Goal: Information Seeking & Learning: Learn about a topic

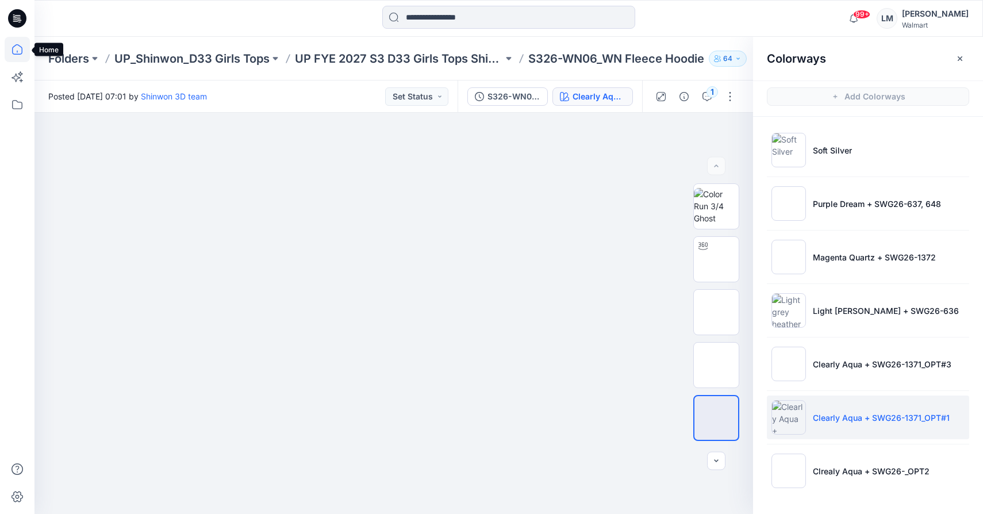
click at [14, 49] on icon at bounding box center [17, 49] width 25 height 25
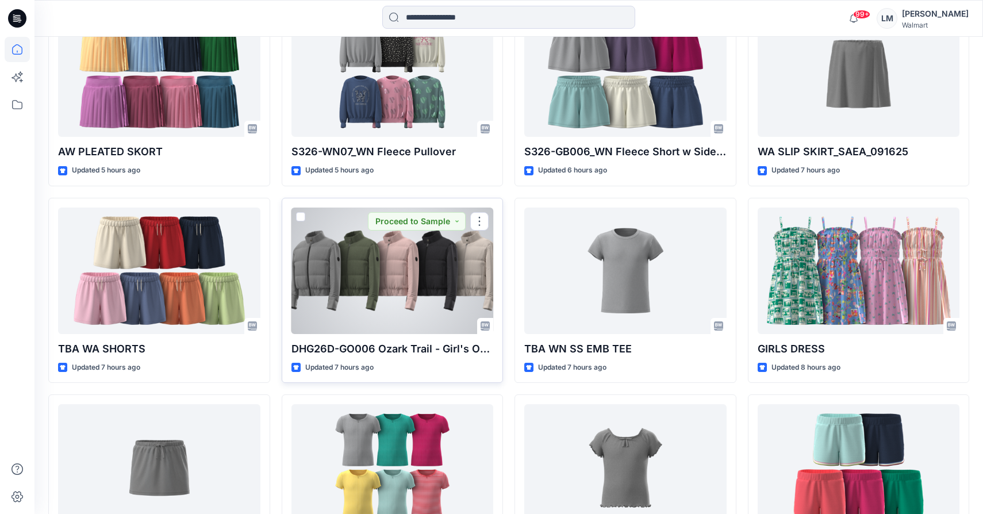
scroll to position [1435, 0]
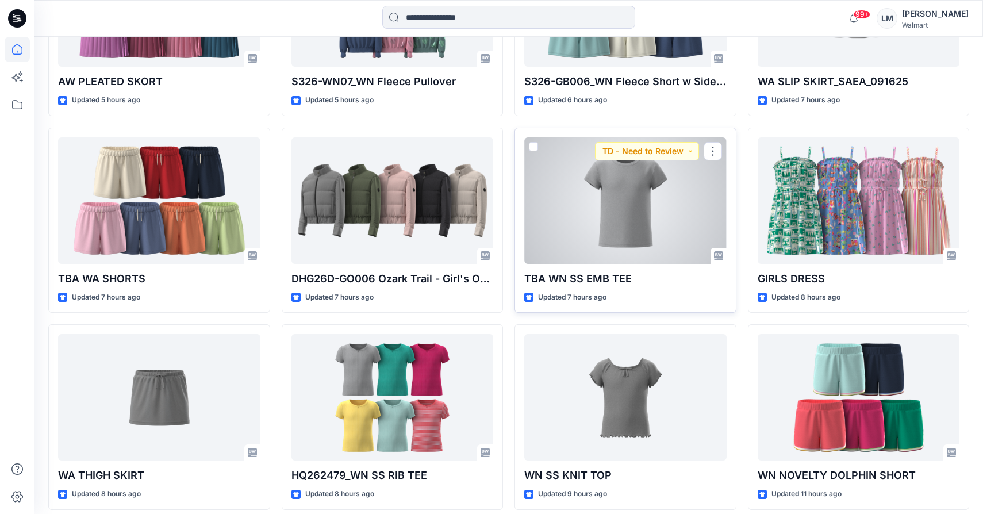
click at [645, 186] on div at bounding box center [625, 200] width 202 height 126
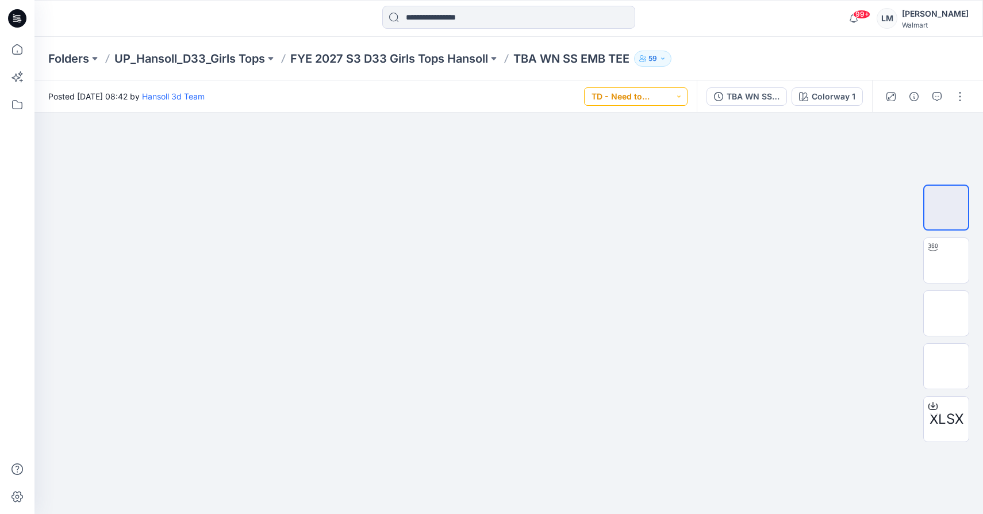
click at [632, 98] on button "TD - Need to Review" at bounding box center [635, 96] width 103 height 18
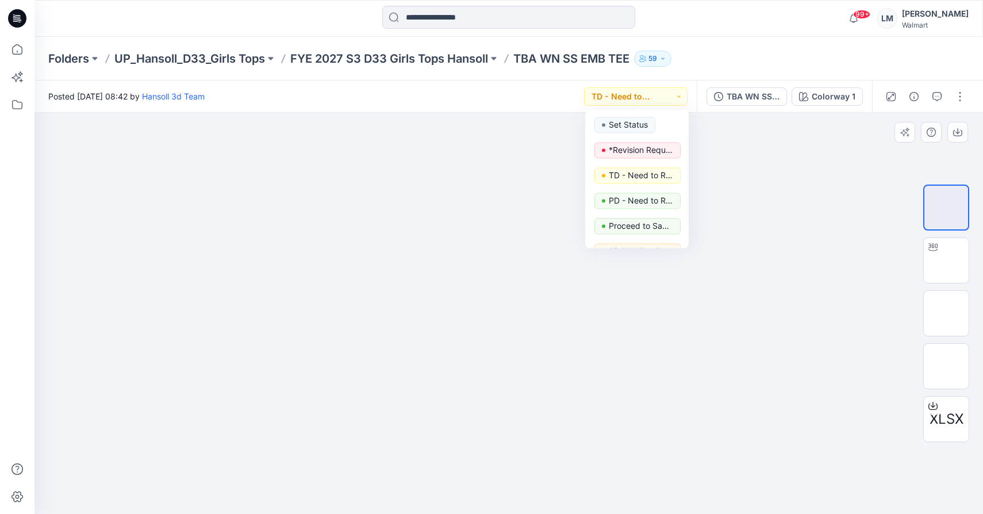
click at [787, 201] on div at bounding box center [508, 313] width 949 height 401
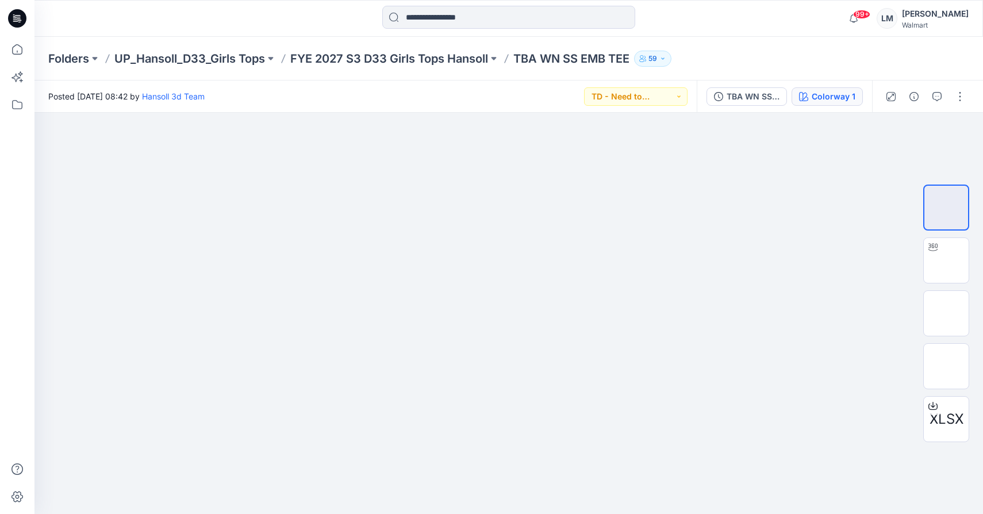
click at [814, 101] on div "Colorway 1" at bounding box center [834, 96] width 44 height 13
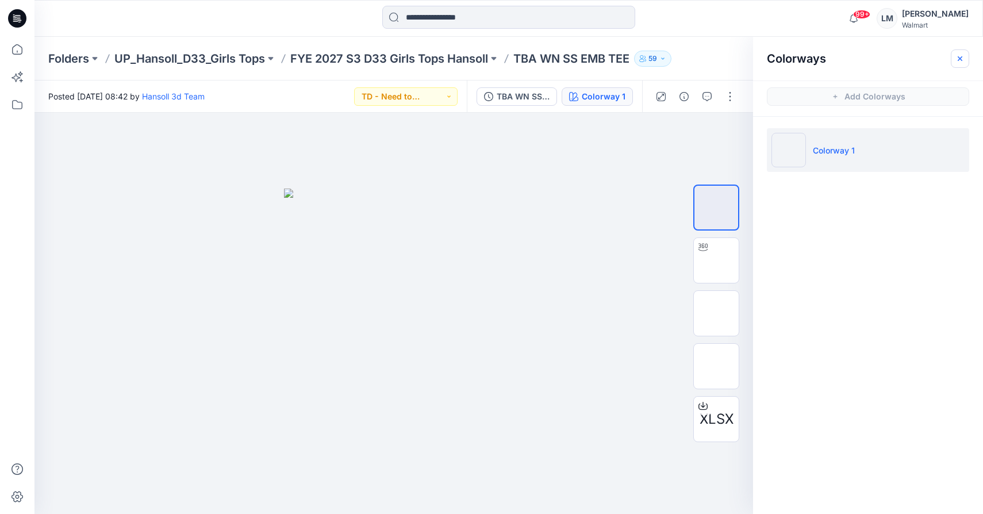
click at [957, 60] on icon "button" at bounding box center [960, 58] width 9 height 9
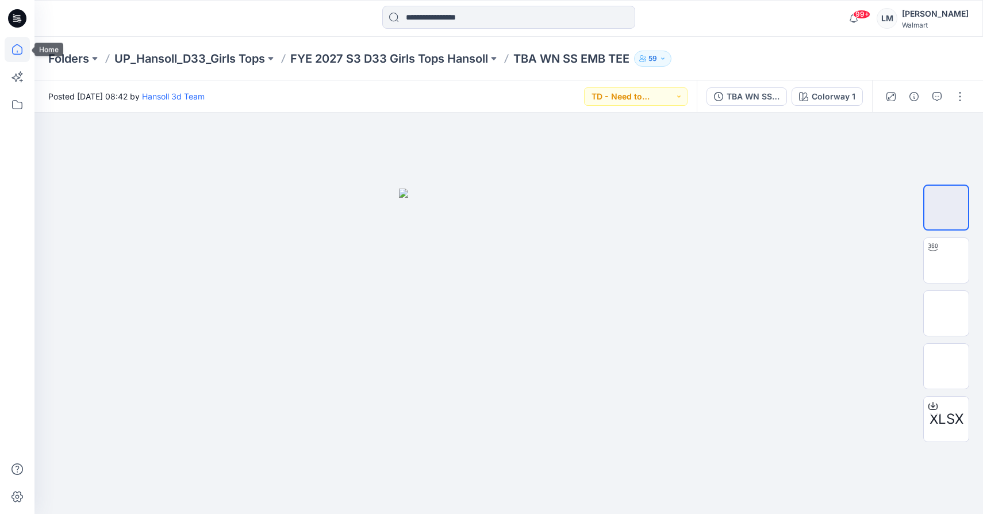
click at [26, 40] on icon at bounding box center [17, 49] width 25 height 25
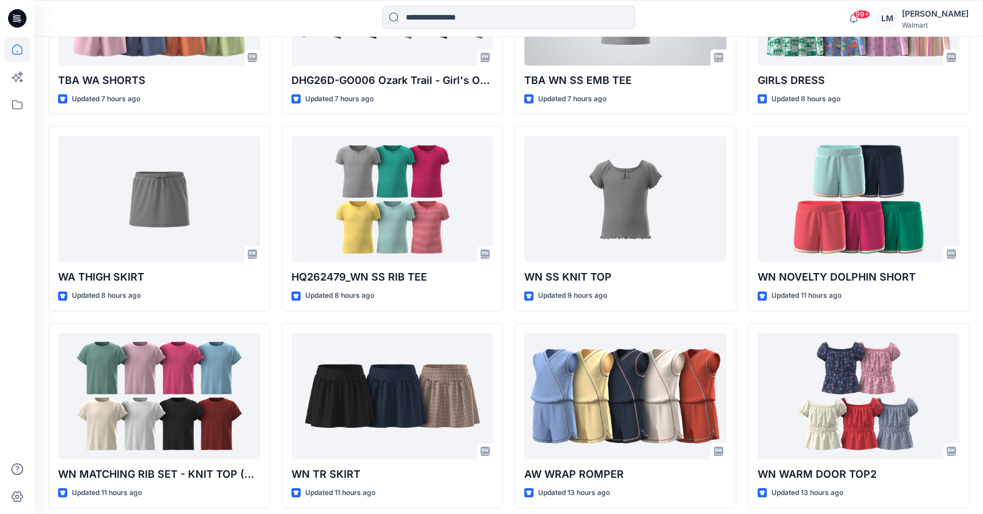
scroll to position [1683, 0]
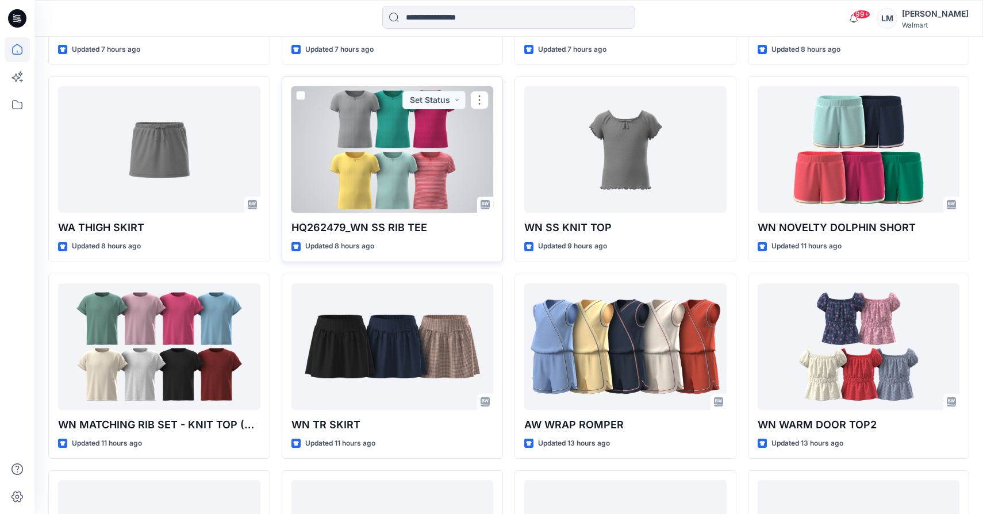
click at [431, 185] on div at bounding box center [393, 149] width 202 height 126
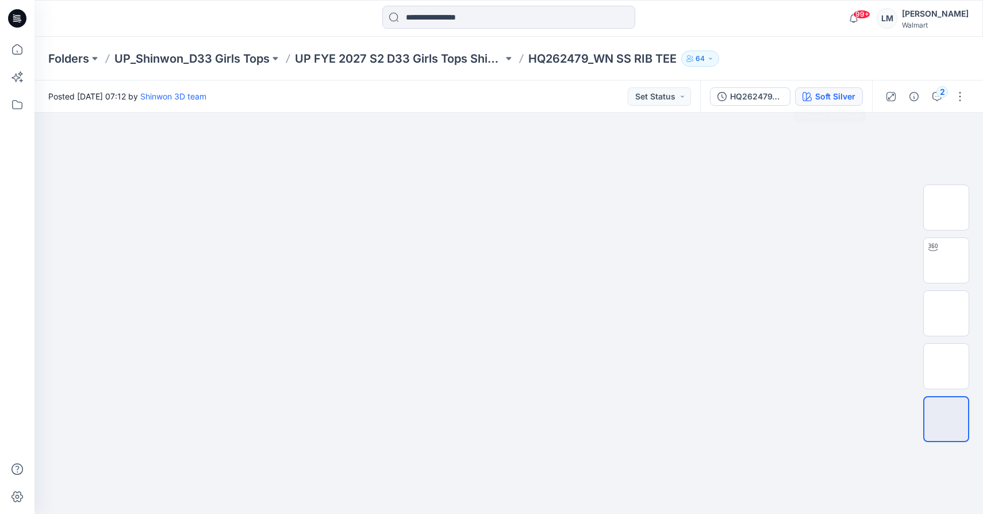
click at [838, 90] on button "Soft Silver" at bounding box center [829, 96] width 68 height 18
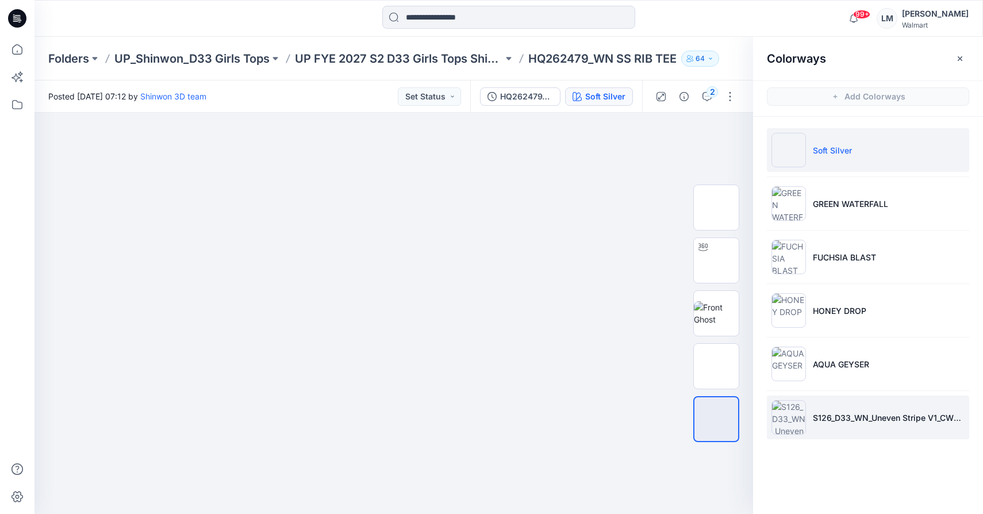
click at [849, 432] on li "S126_D33_WN_Uneven Stripe V1_CW6_Starbright Coral_WM" at bounding box center [868, 418] width 202 height 44
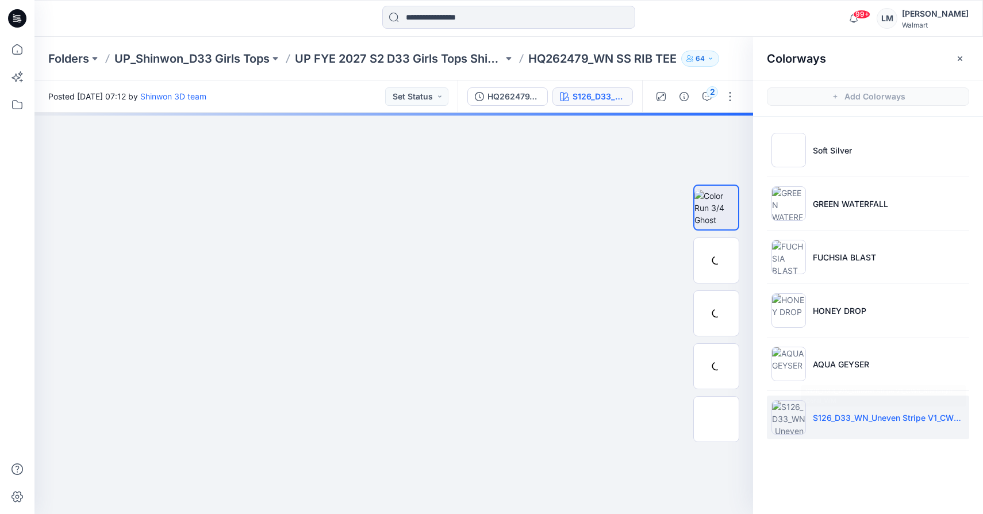
click at [829, 406] on li "S126_D33_WN_Uneven Stripe V1_CW6_Starbright Coral_WM" at bounding box center [868, 418] width 202 height 44
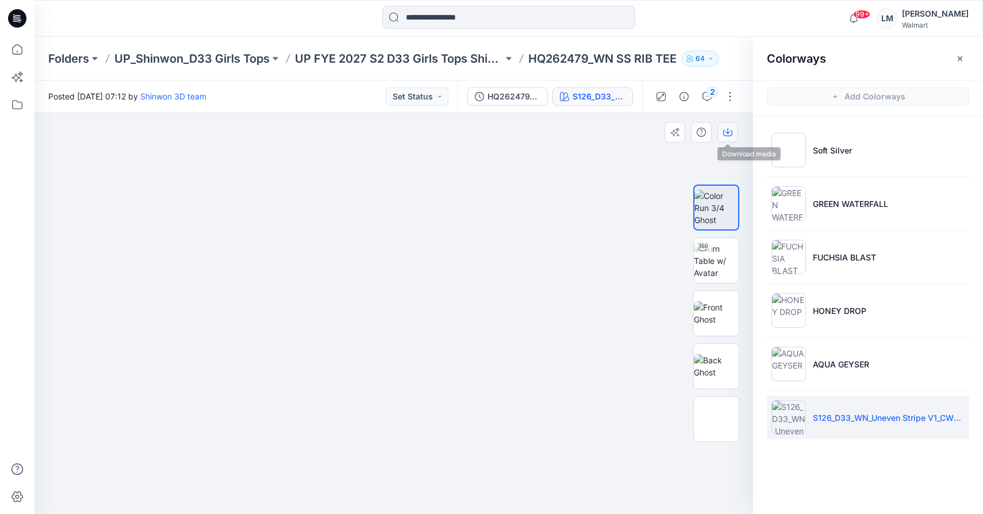
click at [726, 132] on icon "button" at bounding box center [727, 132] width 9 height 9
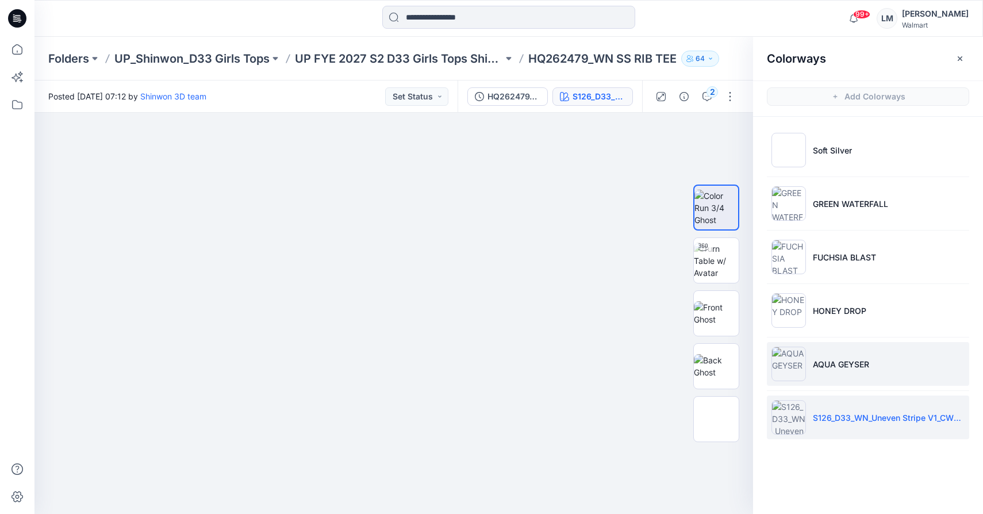
click at [826, 364] on p "AQUA GEYSER" at bounding box center [841, 364] width 56 height 12
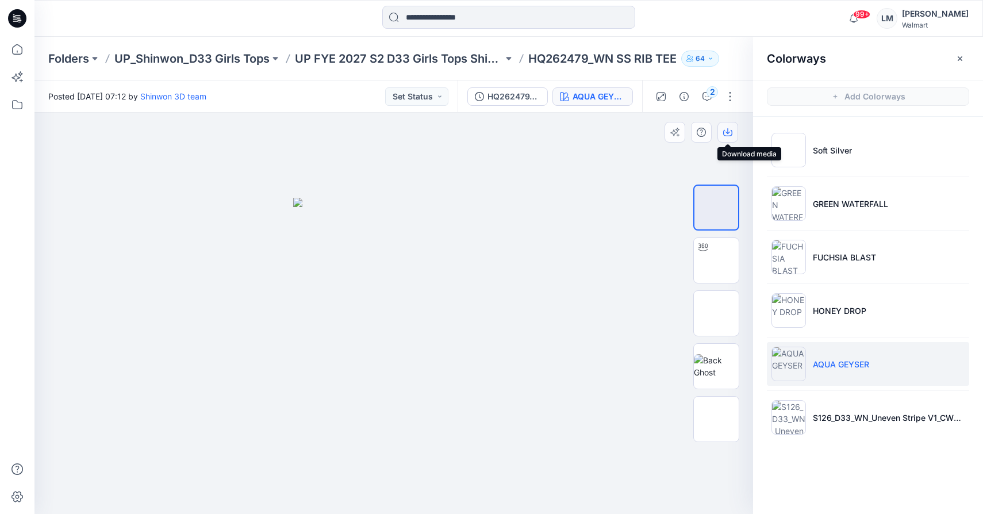
click at [730, 131] on icon "button" at bounding box center [727, 132] width 9 height 9
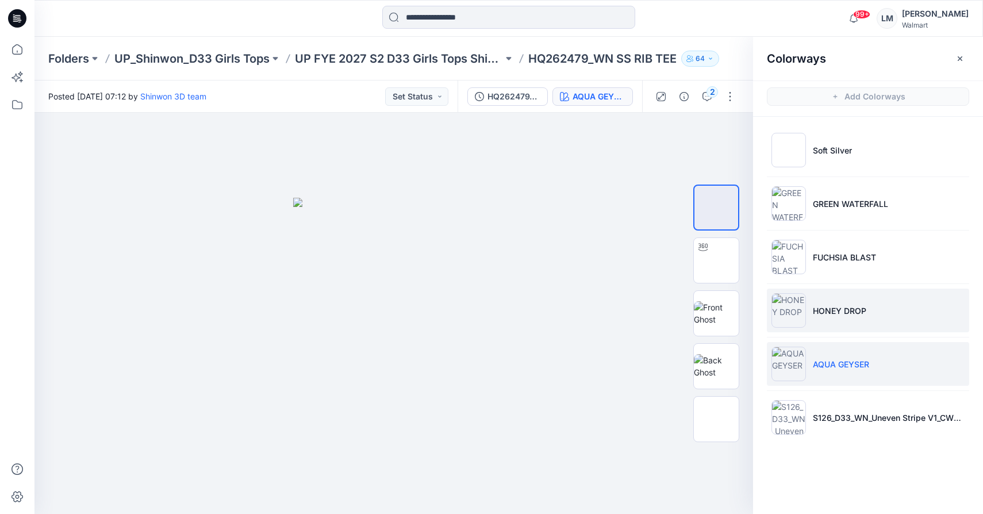
click at [835, 318] on li "HONEY DROP" at bounding box center [868, 311] width 202 height 44
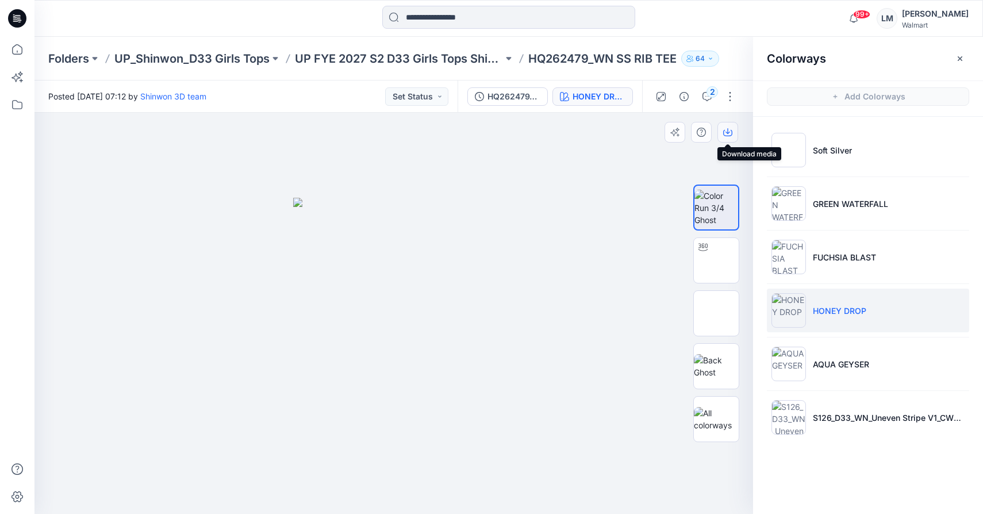
click at [721, 126] on button "button" at bounding box center [728, 132] width 21 height 21
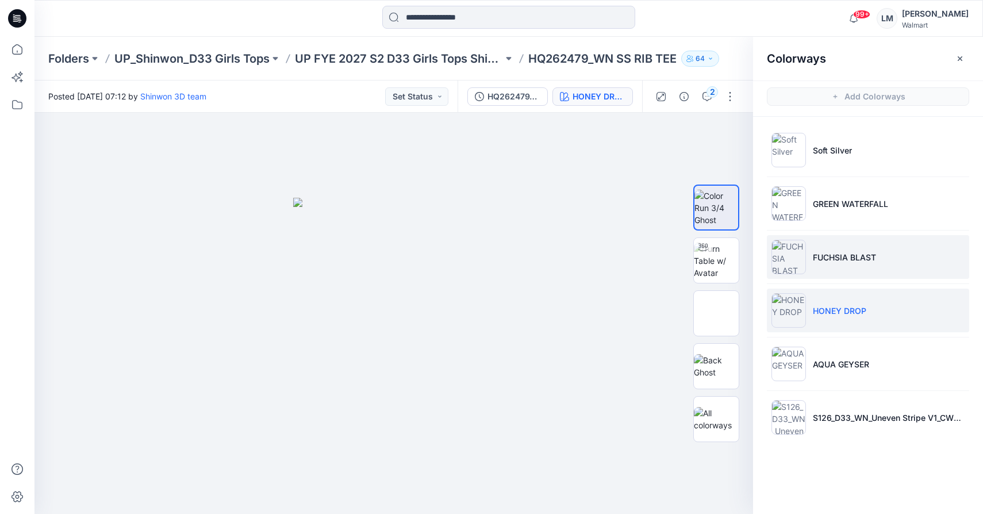
click at [866, 263] on li "FUCHSIA BLAST" at bounding box center [868, 257] width 202 height 44
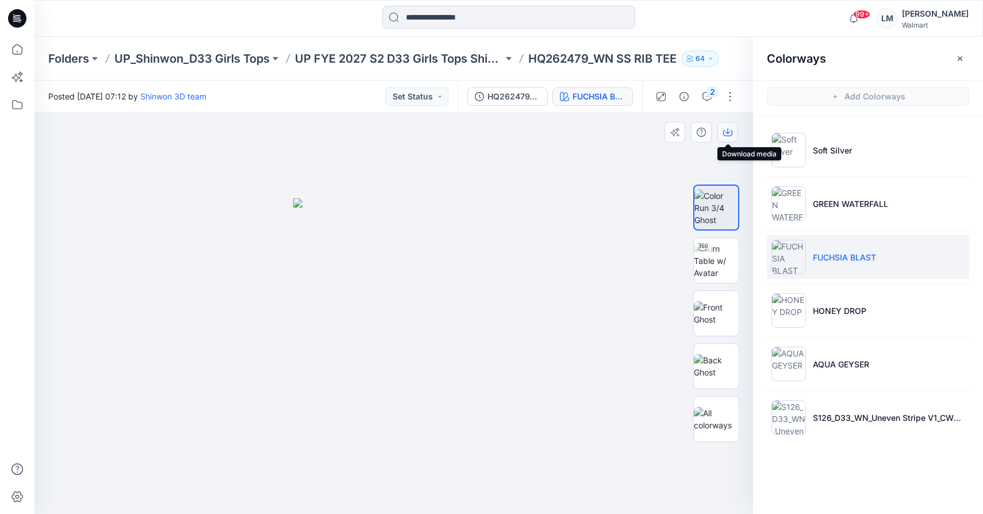
click at [730, 130] on icon "button" at bounding box center [727, 132] width 9 height 9
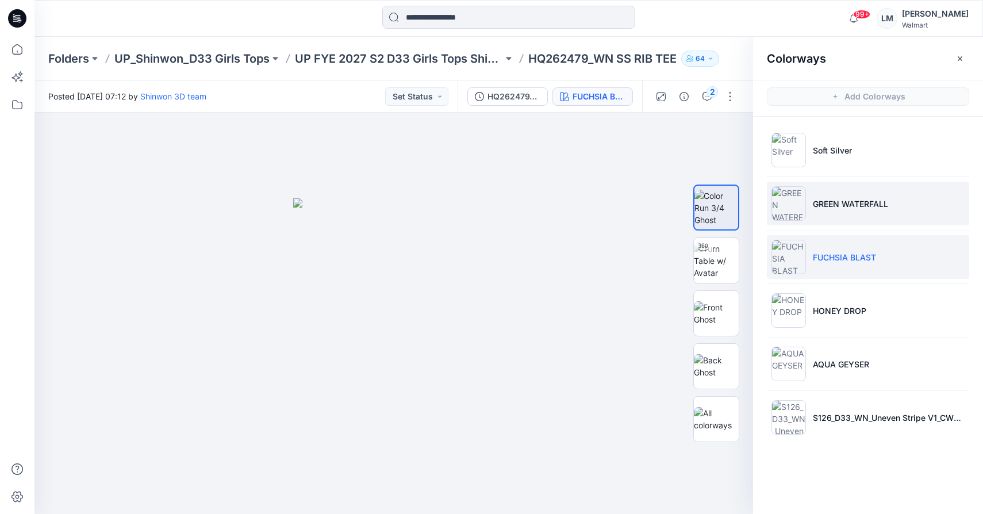
click at [874, 212] on li "GREEN WATERFALL" at bounding box center [868, 204] width 202 height 44
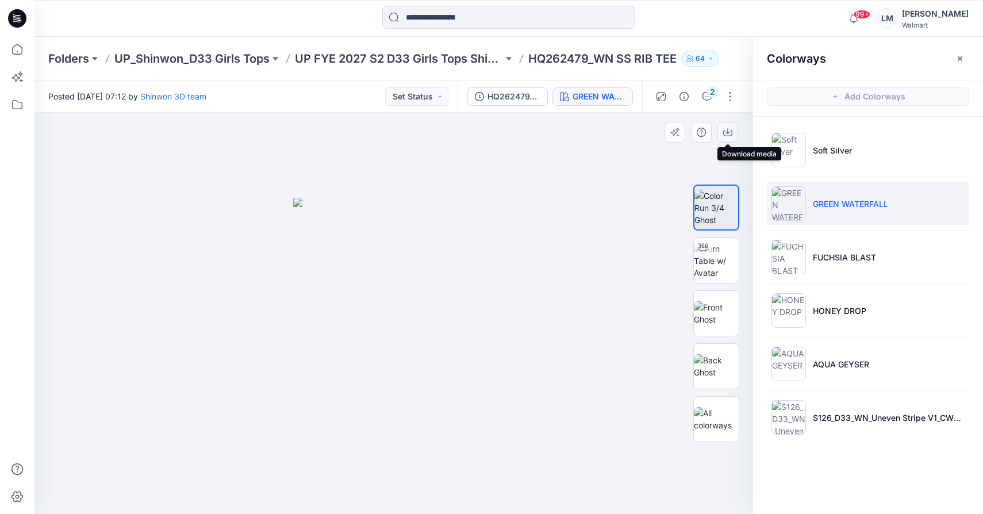
click at [733, 132] on button "button" at bounding box center [728, 132] width 21 height 21
click at [966, 55] on button "button" at bounding box center [960, 58] width 18 height 18
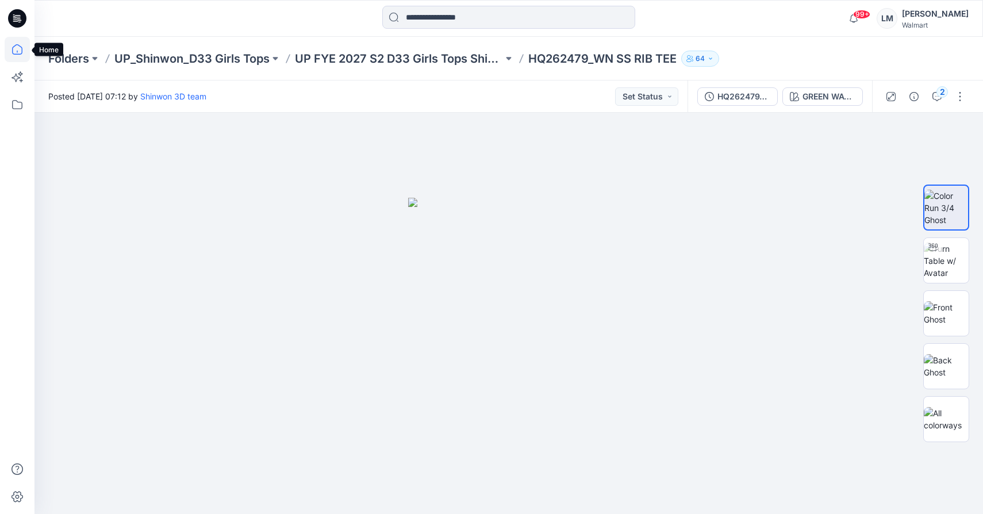
click at [21, 47] on icon at bounding box center [17, 49] width 10 height 10
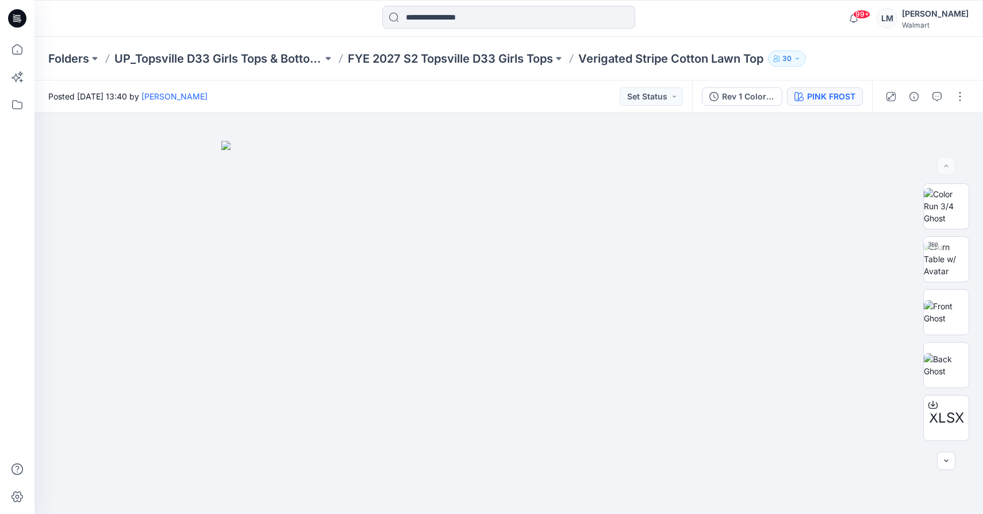
click at [820, 95] on div "PINK FROST" at bounding box center [831, 96] width 48 height 13
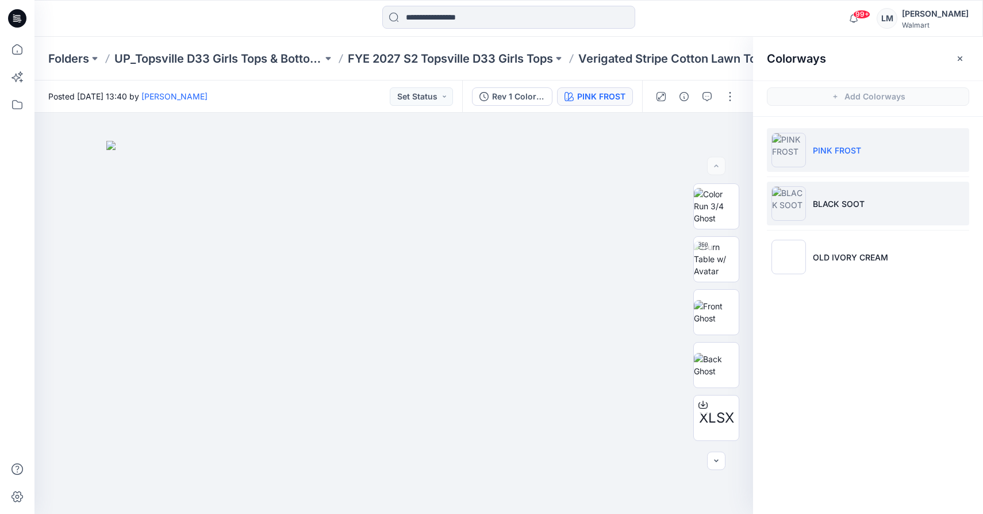
click at [810, 201] on li "BLACK SOOT" at bounding box center [868, 204] width 202 height 44
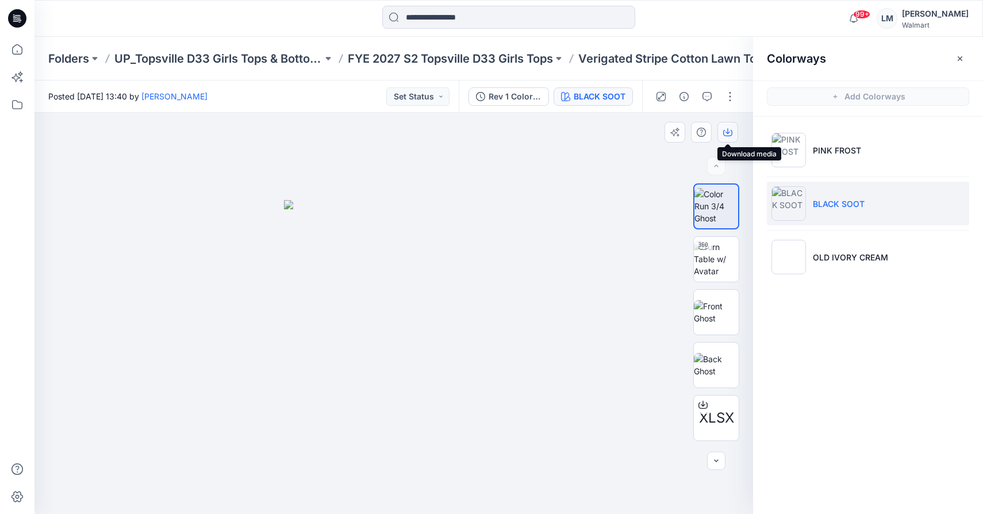
click at [726, 131] on icon "button" at bounding box center [727, 132] width 9 height 9
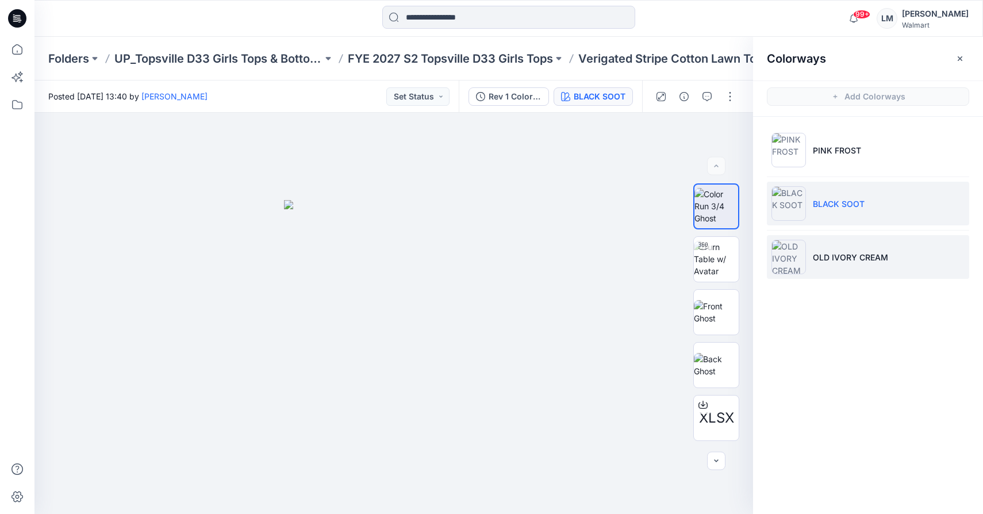
click at [812, 254] on li "OLD IVORY CREAM" at bounding box center [868, 257] width 202 height 44
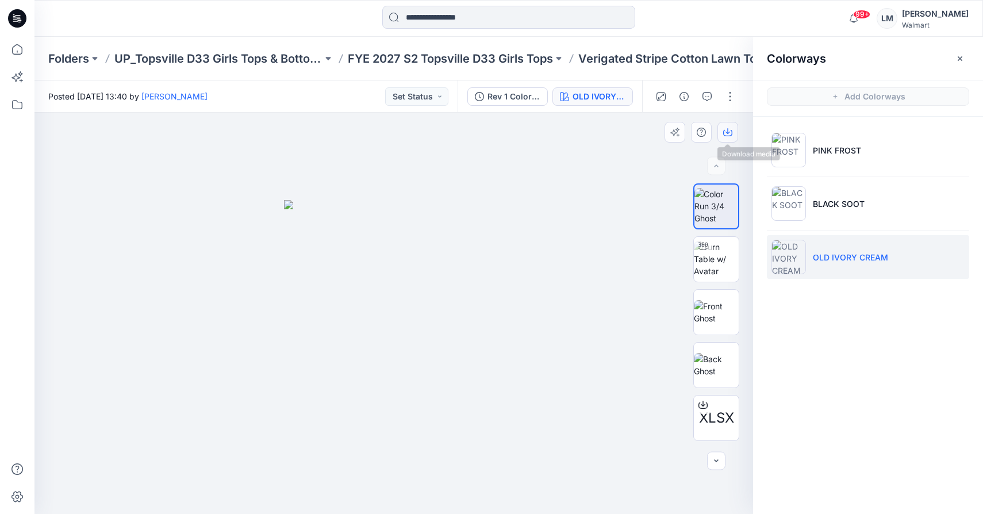
click at [727, 135] on icon "button" at bounding box center [727, 132] width 9 height 9
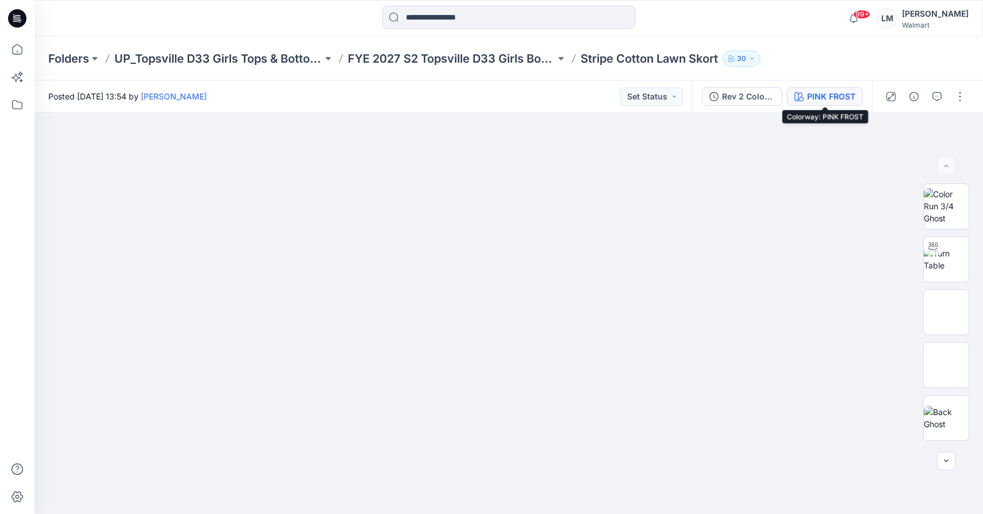
click at [812, 95] on div "PINK FROST" at bounding box center [831, 96] width 48 height 13
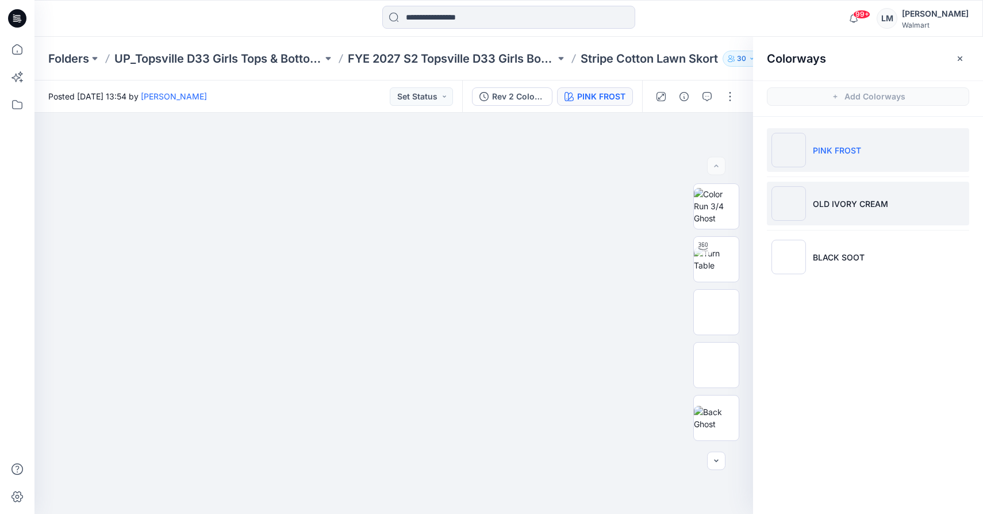
click at [826, 204] on p "OLD IVORY CREAM" at bounding box center [850, 204] width 75 height 12
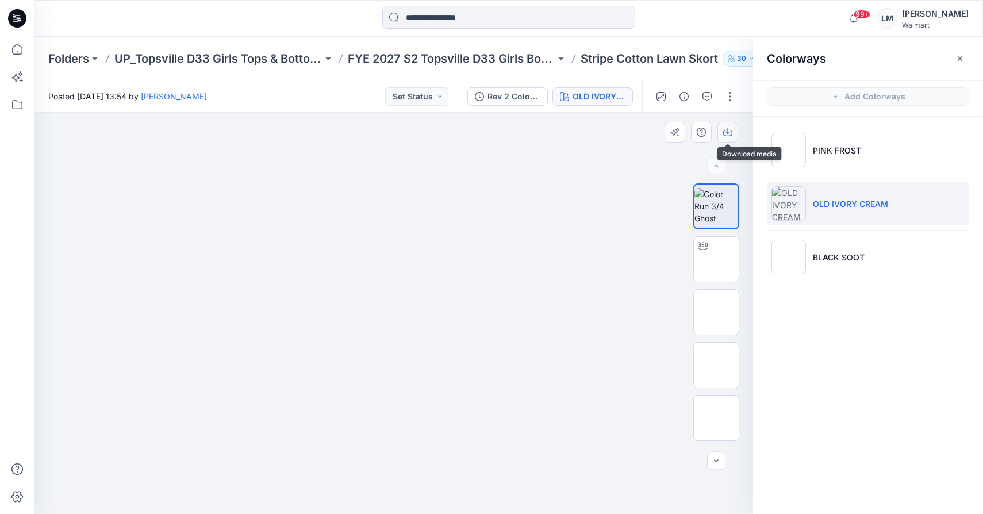
click at [734, 133] on button "button" at bounding box center [728, 132] width 21 height 21
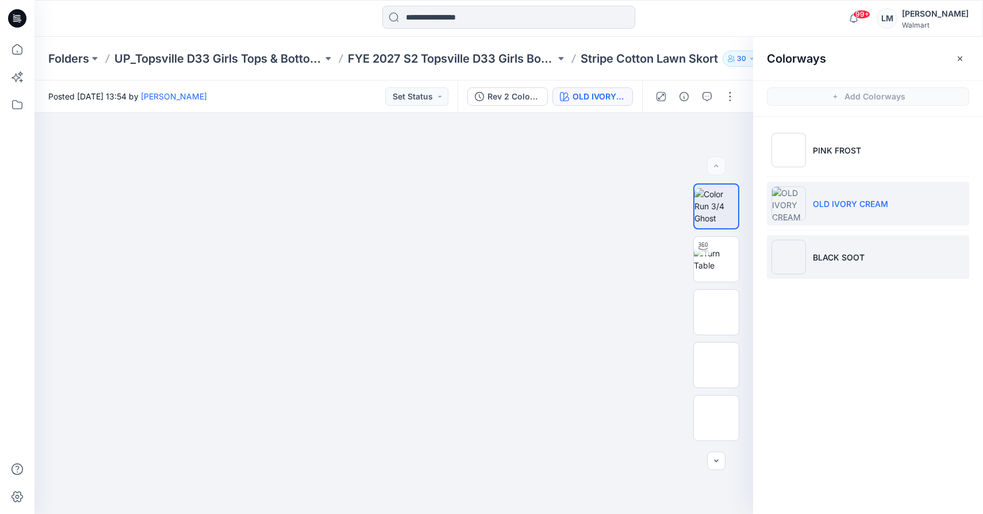
click at [827, 264] on li "BLACK SOOT" at bounding box center [868, 257] width 202 height 44
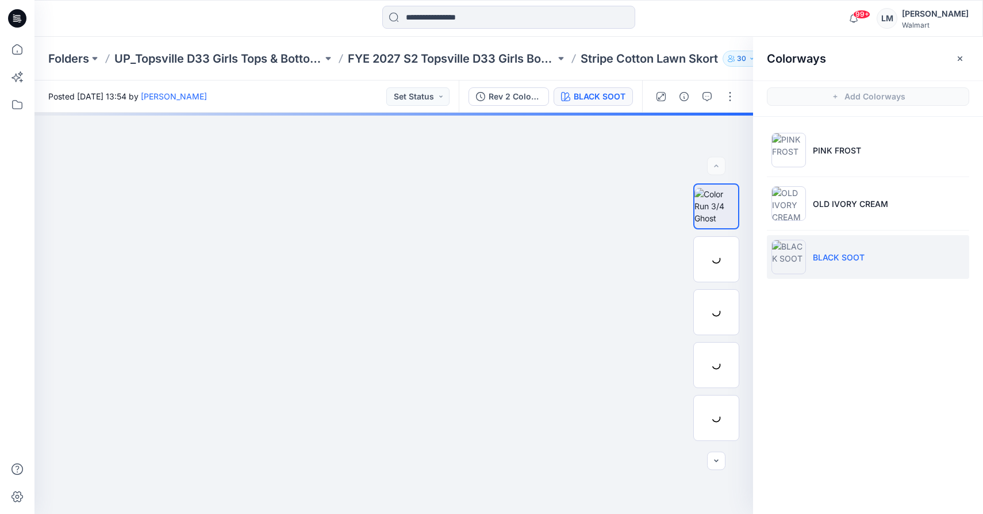
click at [826, 267] on li "BLACK SOOT" at bounding box center [868, 257] width 202 height 44
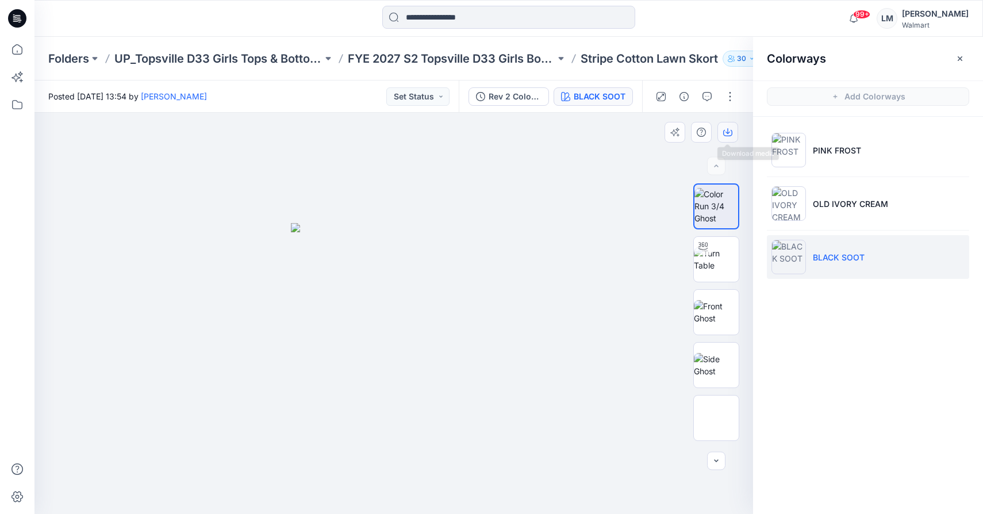
click at [728, 129] on icon "button" at bounding box center [727, 132] width 9 height 9
